Goal: Task Accomplishment & Management: Complete application form

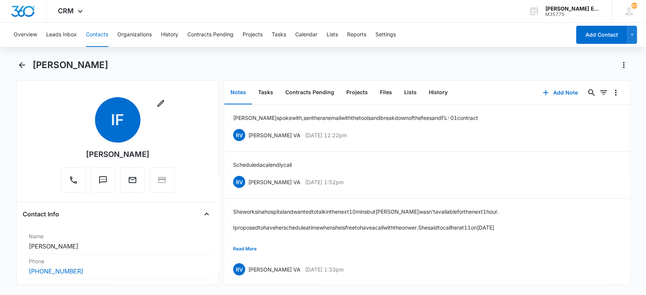
scroll to position [304, 0]
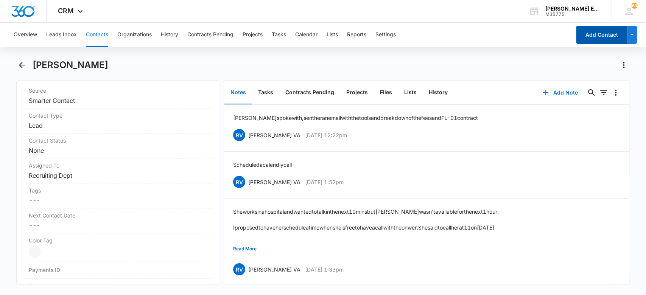
click at [583, 38] on button "Add Contact" at bounding box center [601, 35] width 51 height 18
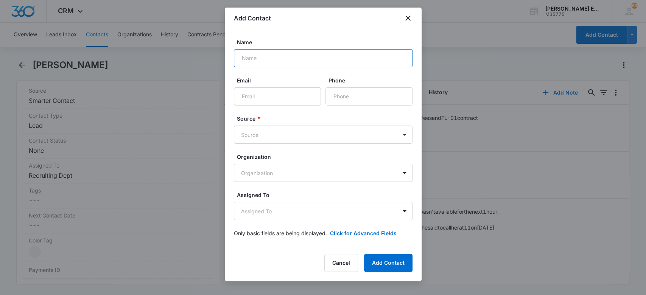
paste input "Rio B"
type input "Rio B"
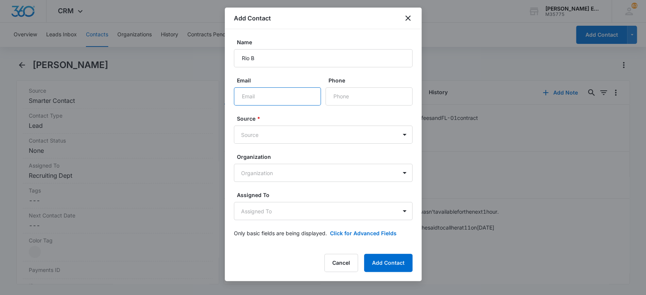
paste input "[EMAIL_ADDRESS][DOMAIN_NAME]"
type input "[EMAIL_ADDRESS][DOMAIN_NAME]"
paste input "+1 818 414 9783"
type input "+1 818 414 9783"
click at [308, 138] on body "CRM Apps Websites CRM Email Social Brand Allison James Estates and Homes M35775…" at bounding box center [323, 147] width 646 height 295
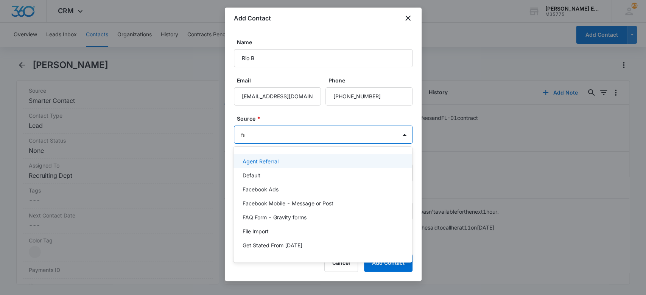
type input "fac"
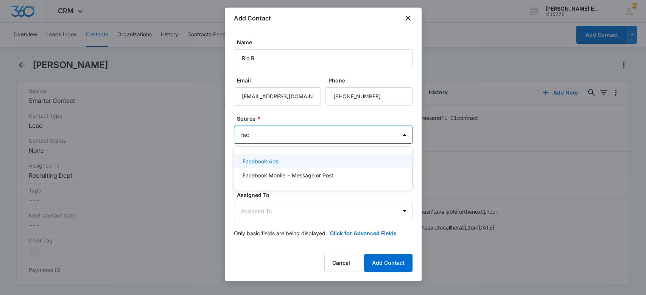
click at [313, 163] on div "Facebook Ads" at bounding box center [321, 161] width 159 height 8
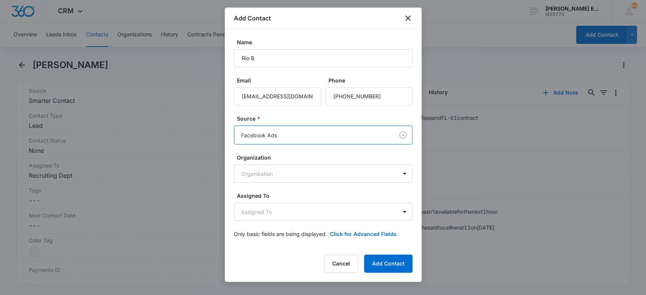
click at [327, 115] on label "Source *" at bounding box center [326, 119] width 179 height 8
click at [289, 212] on body "CRM Apps Websites CRM Email Social Brand Allison James Estates and Homes M35775…" at bounding box center [323, 147] width 646 height 295
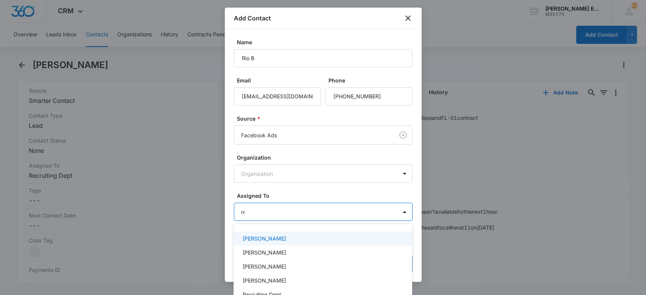
type input "rec"
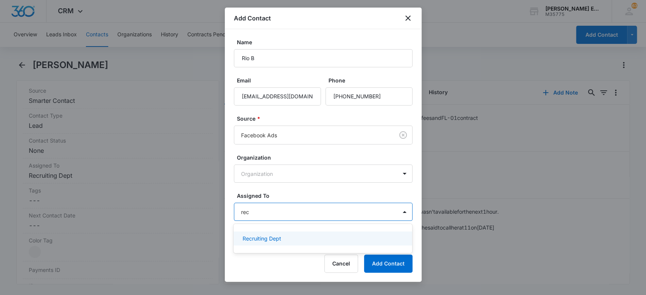
click at [309, 237] on div "Recruiting Dept" at bounding box center [321, 238] width 159 height 8
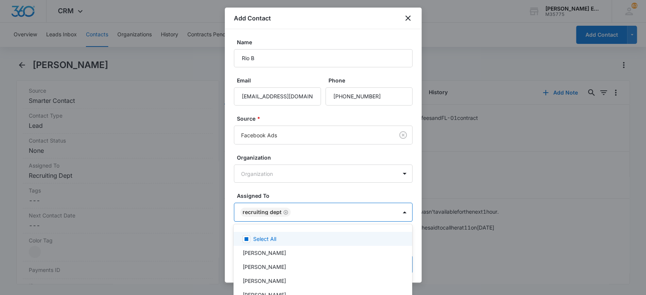
drag, startPoint x: 319, startPoint y: 195, endPoint x: 330, endPoint y: 218, distance: 25.0
click at [320, 195] on div at bounding box center [323, 147] width 646 height 295
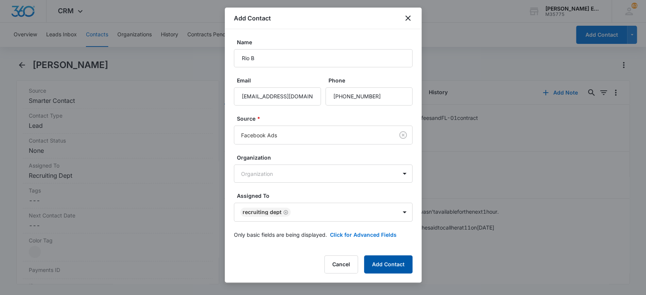
drag, startPoint x: 387, startPoint y: 266, endPoint x: 388, endPoint y: 255, distance: 11.4
click at [387, 267] on button "Add Contact" at bounding box center [388, 264] width 48 height 18
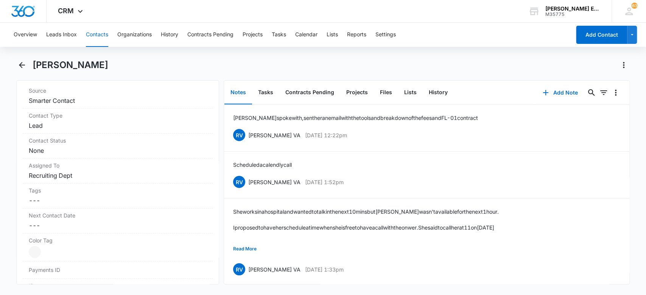
click at [92, 35] on button "Contacts" at bounding box center [97, 35] width 22 height 24
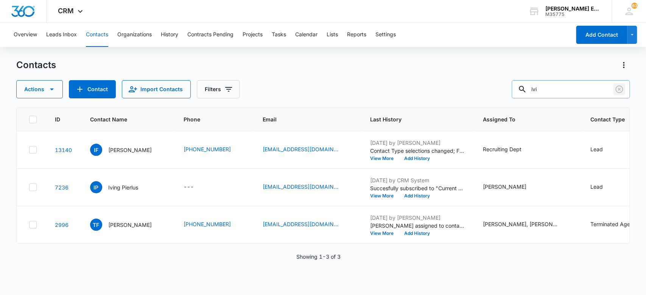
drag, startPoint x: 617, startPoint y: 87, endPoint x: 605, endPoint y: 91, distance: 11.8
click at [614, 88] on icon "Clear" at bounding box center [618, 89] width 9 height 9
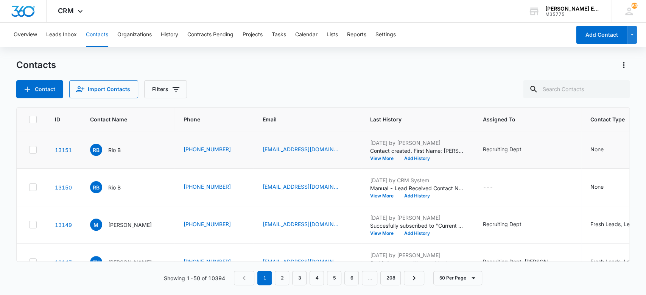
drag, startPoint x: 31, startPoint y: 149, endPoint x: 31, endPoint y: 157, distance: 7.6
click at [31, 149] on icon at bounding box center [33, 149] width 7 height 7
click at [29, 150] on input "checkbox" at bounding box center [29, 150] width 0 height 0
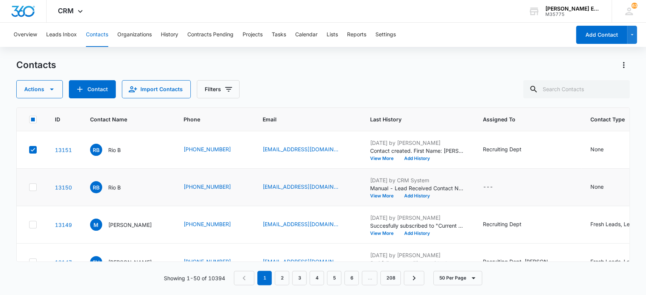
click at [33, 188] on icon at bounding box center [33, 187] width 7 height 7
click at [29, 188] on input "checkbox" at bounding box center [29, 187] width 0 height 0
click at [47, 90] on icon "button" at bounding box center [51, 89] width 9 height 9
click at [53, 129] on button "Merge" at bounding box center [47, 124] width 61 height 11
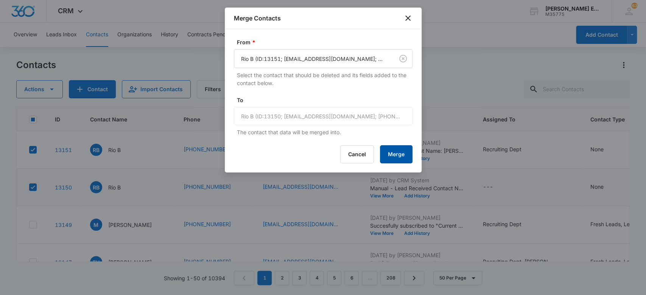
click at [393, 148] on button "Merge" at bounding box center [396, 154] width 33 height 18
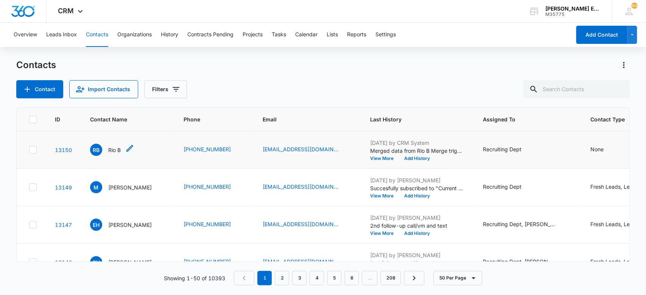
click at [113, 150] on p "Rio B" at bounding box center [114, 150] width 12 height 8
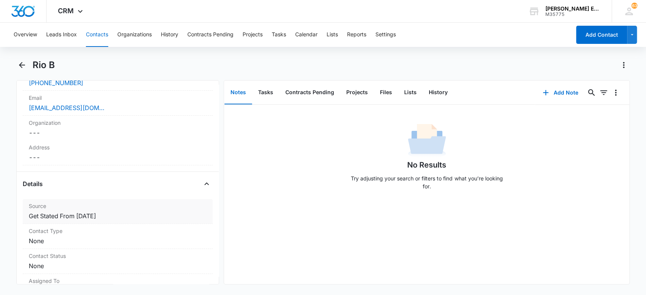
scroll to position [202, 0]
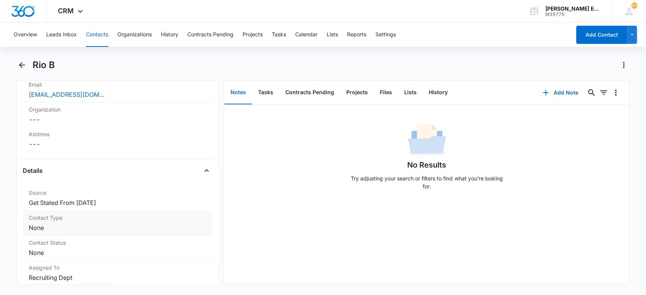
click at [129, 227] on dd "Cancel Save Changes None" at bounding box center [118, 227] width 178 height 9
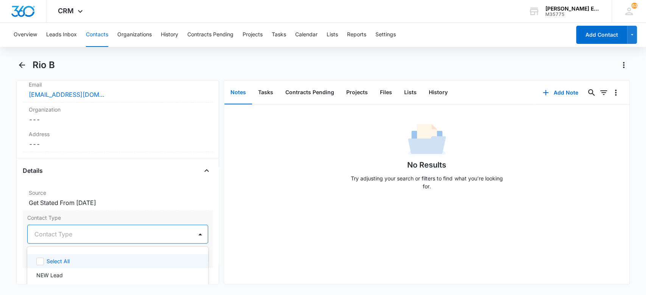
click at [129, 234] on div at bounding box center [108, 234] width 149 height 11
type input "lead"
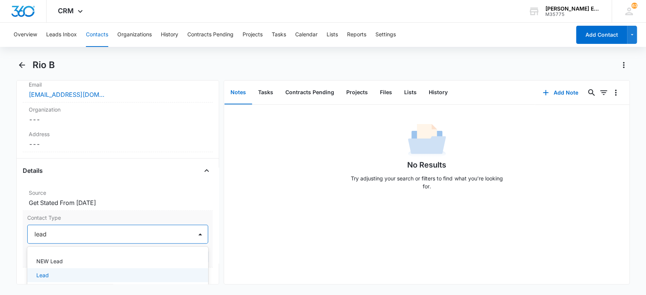
click at [90, 269] on div "Lead" at bounding box center [117, 275] width 181 height 14
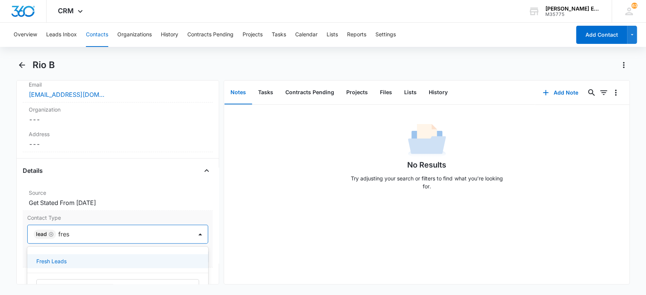
type input "fresh"
click at [110, 255] on div "Fresh Leads" at bounding box center [117, 261] width 181 height 14
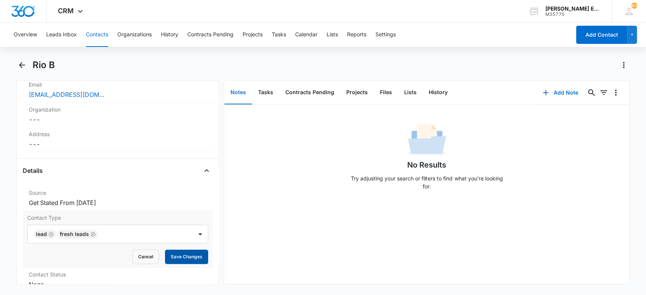
drag, startPoint x: 342, startPoint y: 214, endPoint x: 189, endPoint y: 260, distance: 159.4
click at [335, 218] on div "No Results Try adjusting your search or filters to find what you’re looking for." at bounding box center [426, 194] width 405 height 179
click at [188, 258] on button "Save Changes" at bounding box center [186, 257] width 43 height 14
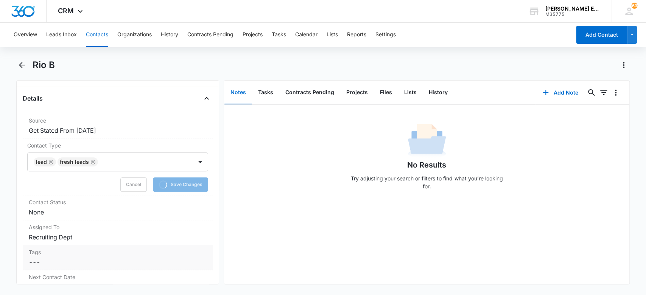
scroll to position [282, 0]
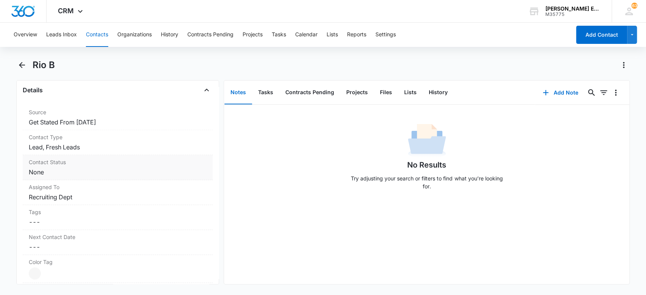
click at [76, 175] on dd "Cancel Save Changes None" at bounding box center [118, 172] width 178 height 9
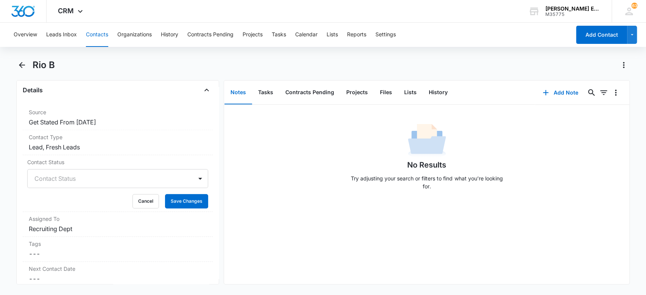
click at [75, 182] on div at bounding box center [108, 178] width 149 height 11
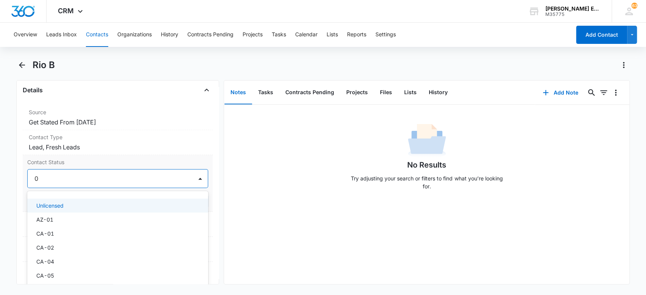
type input "05"
click at [40, 202] on p "CA-05" at bounding box center [45, 206] width 18 height 8
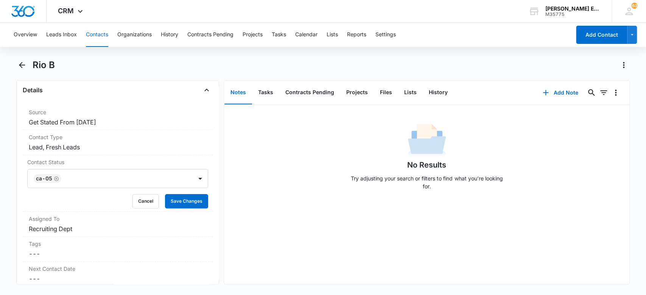
click at [5, 177] on main "Rio B Remove RB Rio B Contact Info Name Cancel Save Changes Rio B Phone Cancel …" at bounding box center [323, 176] width 646 height 234
click at [165, 198] on button "Save Changes" at bounding box center [186, 201] width 43 height 14
click at [553, 92] on button "Add Note" at bounding box center [560, 93] width 50 height 18
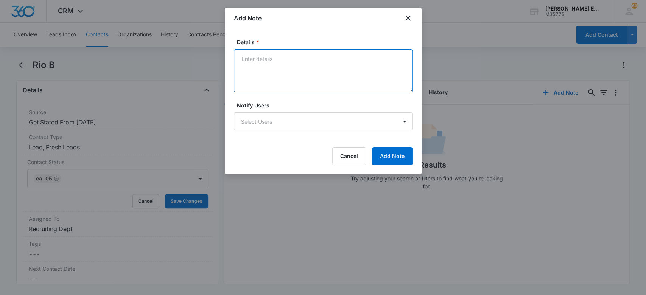
click at [288, 66] on textarea "Details *" at bounding box center [323, 70] width 179 height 43
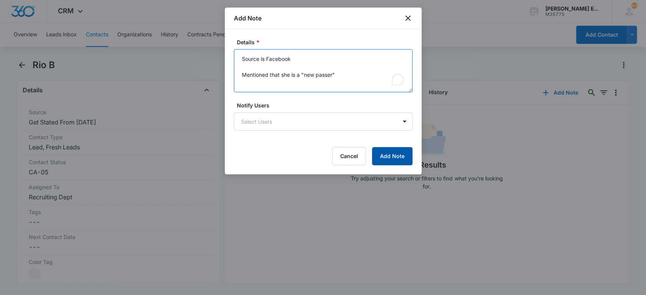
type textarea "Source is Facebook Mentioned that she is a "new passer""
click at [404, 155] on button "Add Note" at bounding box center [392, 156] width 40 height 18
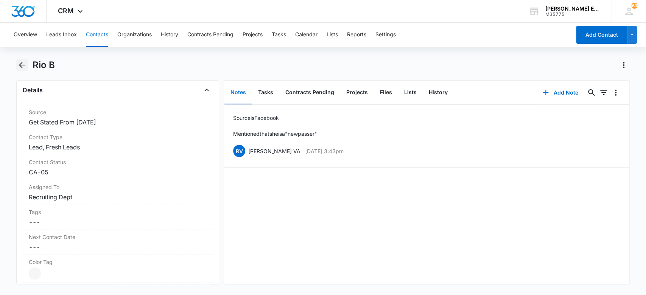
click at [17, 65] on button "Back" at bounding box center [22, 65] width 12 height 12
